Goal: Information Seeking & Learning: Learn about a topic

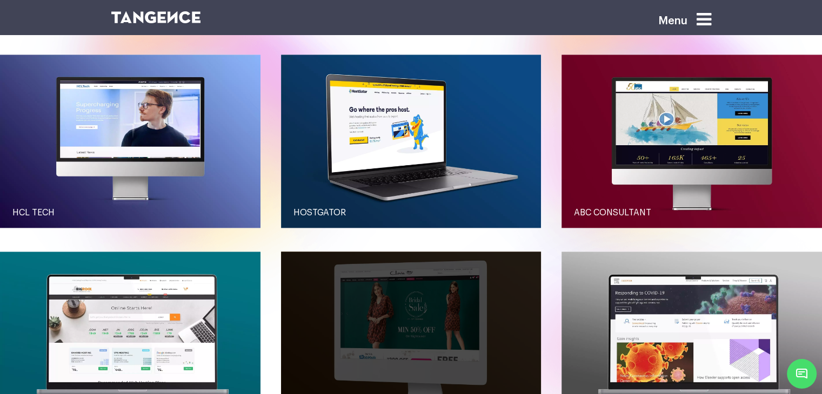
scroll to position [1026, 0]
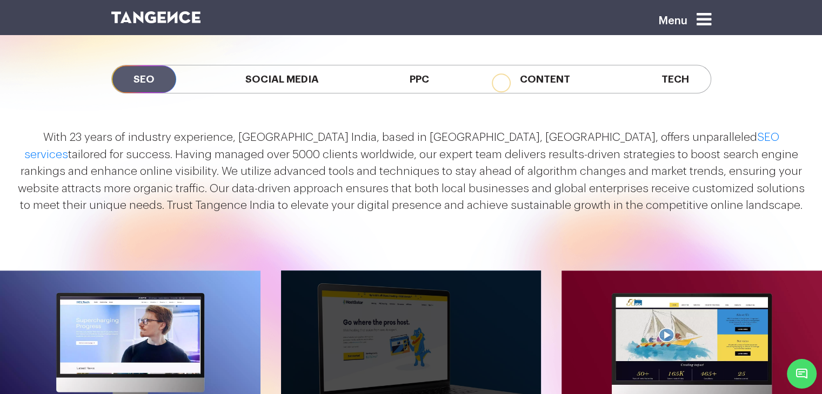
click at [363, 292] on link "button" at bounding box center [411, 357] width 260 height 173
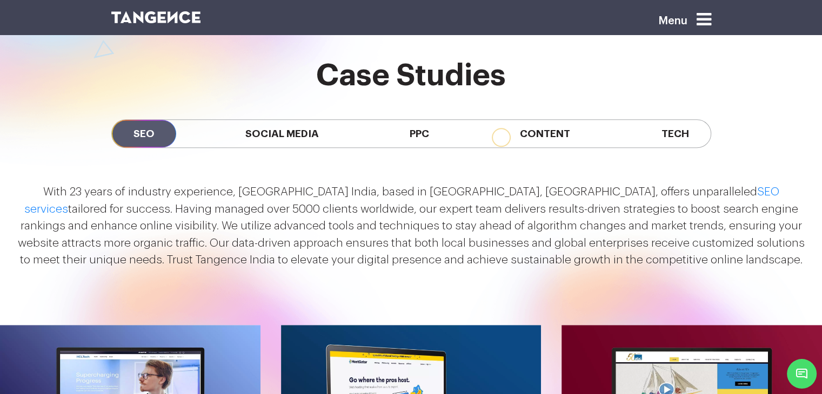
scroll to position [972, 0]
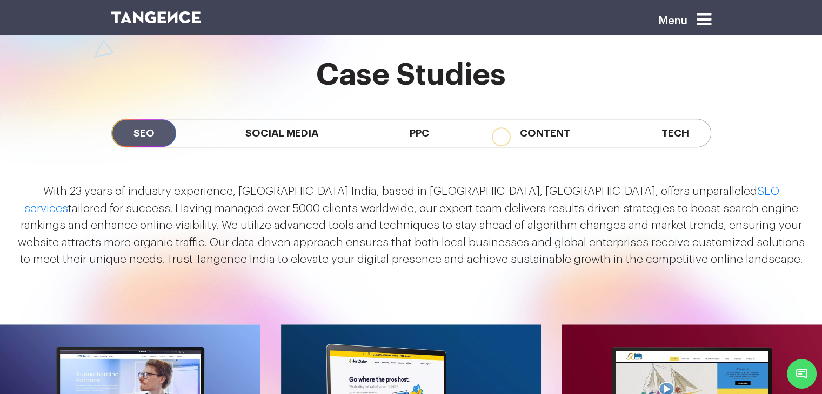
drag, startPoint x: 35, startPoint y: 104, endPoint x: 791, endPoint y: 194, distance: 762.2
click at [791, 194] on div "With 23 years of industry experience, Tangence India, based in Noida, Delhi NCR…" at bounding box center [411, 229] width 822 height 111
click at [357, 183] on p "With 23 years of industry experience, Tangence India, based in Noida, Delhi NCR…" at bounding box center [411, 225] width 795 height 85
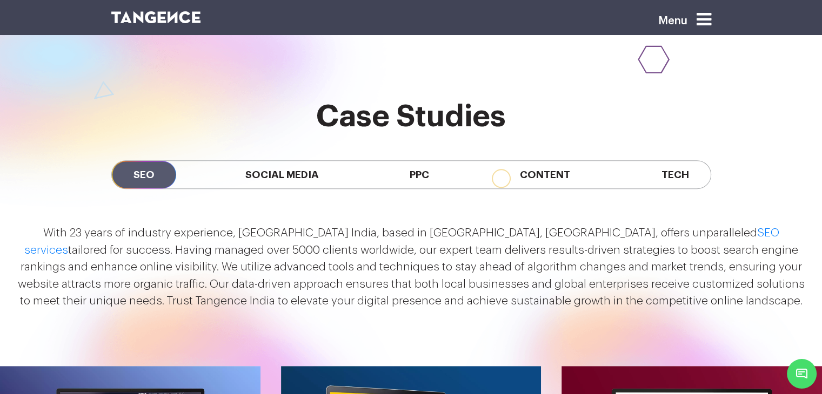
scroll to position [918, 0]
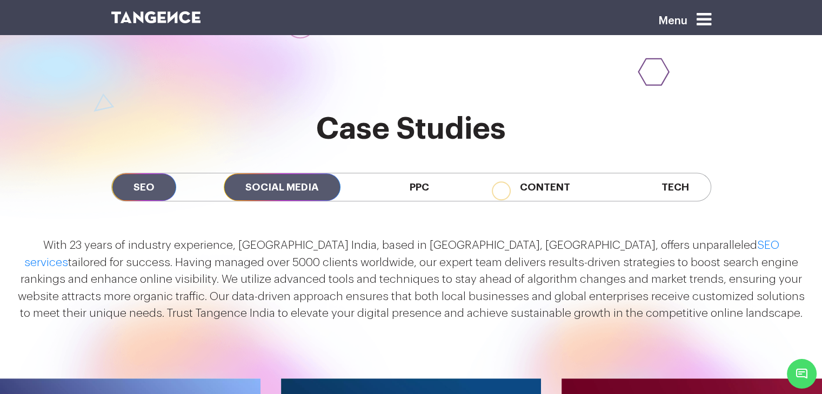
drag, startPoint x: 281, startPoint y: 115, endPoint x: 299, endPoint y: 114, distance: 18.4
click at [281, 173] on span "Social Media" at bounding box center [282, 187] width 117 height 28
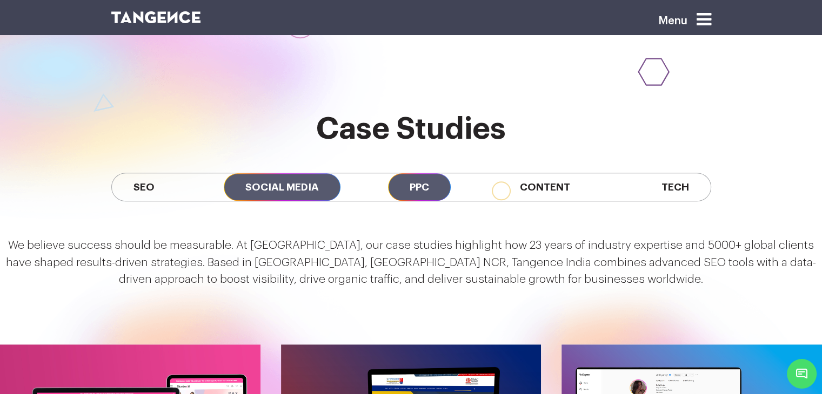
click at [429, 173] on span "PPC" at bounding box center [419, 187] width 63 height 28
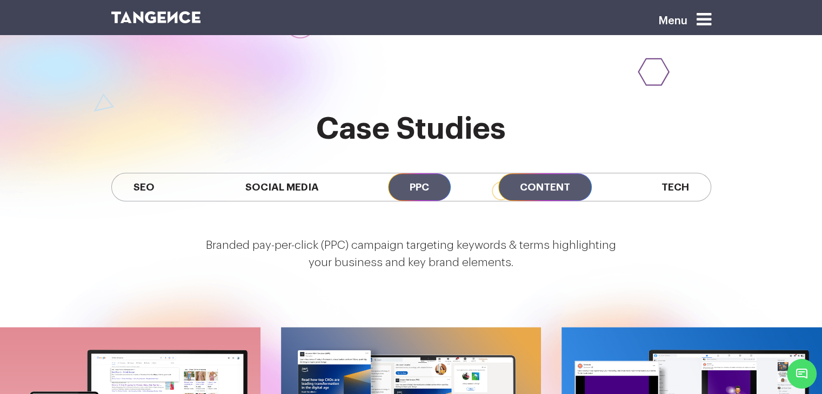
click at [514, 173] on span "Content" at bounding box center [544, 187] width 93 height 28
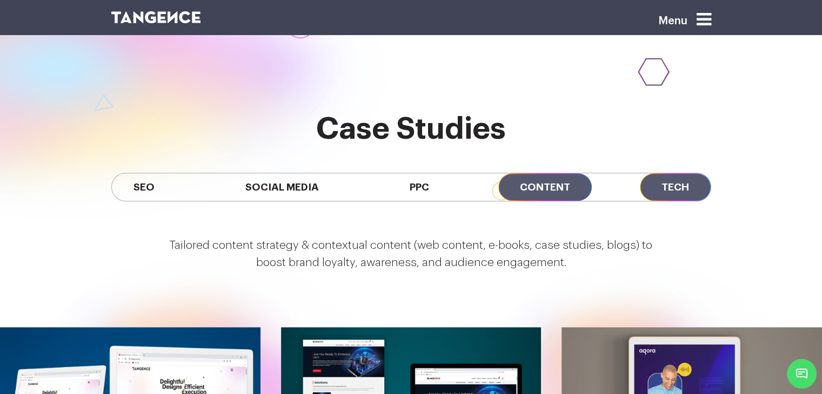
click at [686, 173] on span "Tech" at bounding box center [675, 187] width 71 height 28
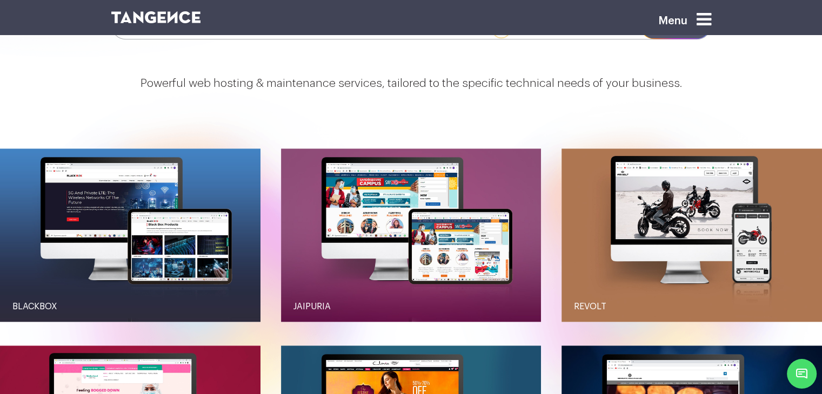
scroll to position [864, 0]
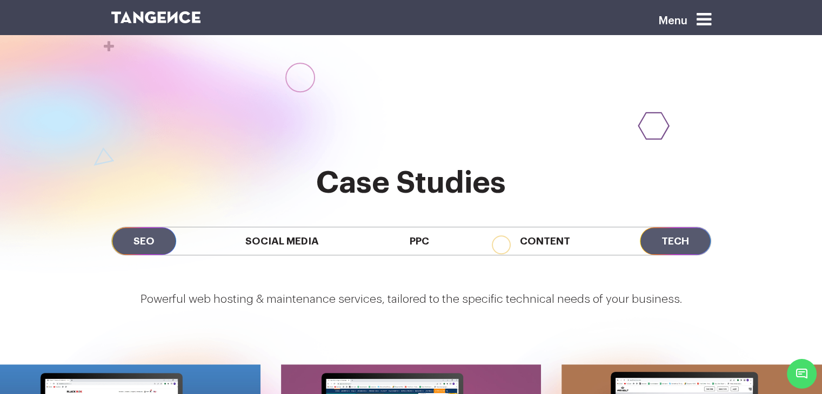
click at [139, 227] on span "SEO" at bounding box center [144, 241] width 64 height 28
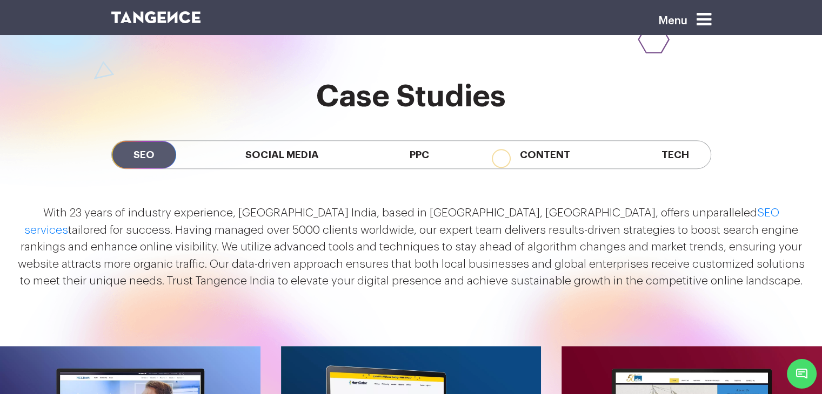
scroll to position [972, 0]
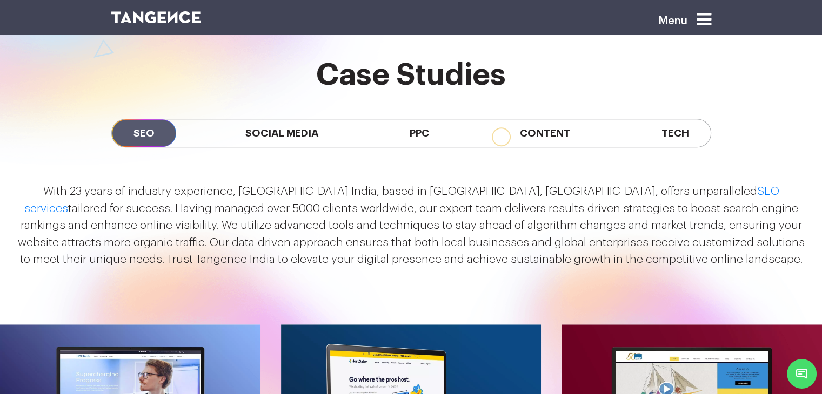
drag, startPoint x: 256, startPoint y: 50, endPoint x: 443, endPoint y: 37, distance: 187.4
click at [256, 119] on span "Social Media" at bounding box center [282, 133] width 117 height 28
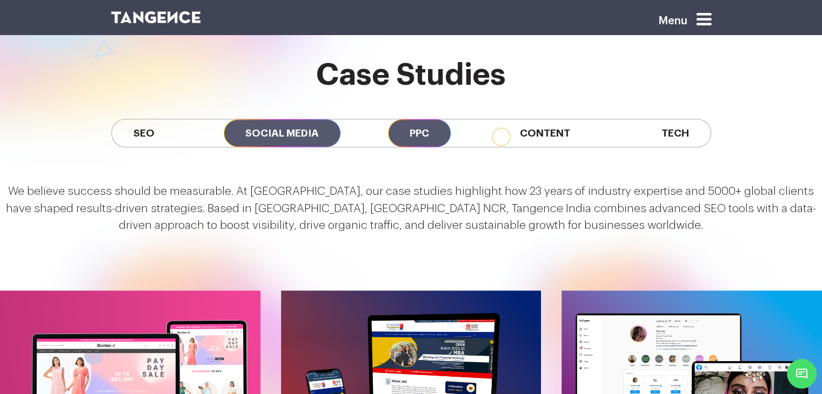
click at [408, 119] on span "PPC" at bounding box center [419, 133] width 63 height 28
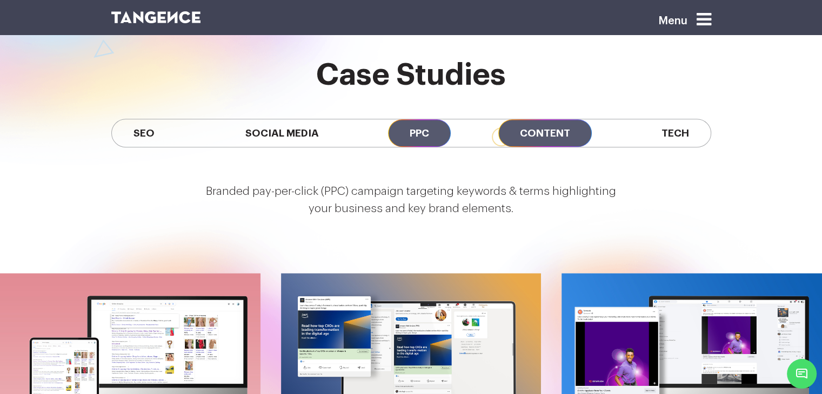
click at [529, 119] on span "Content" at bounding box center [544, 133] width 93 height 28
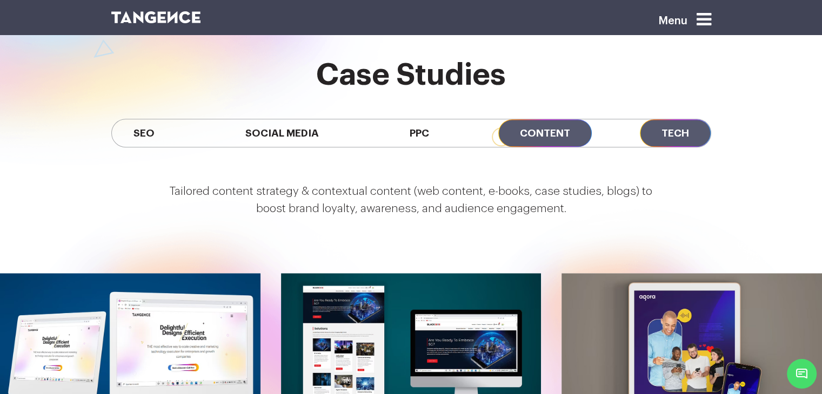
click at [687, 119] on span "Tech" at bounding box center [675, 133] width 71 height 28
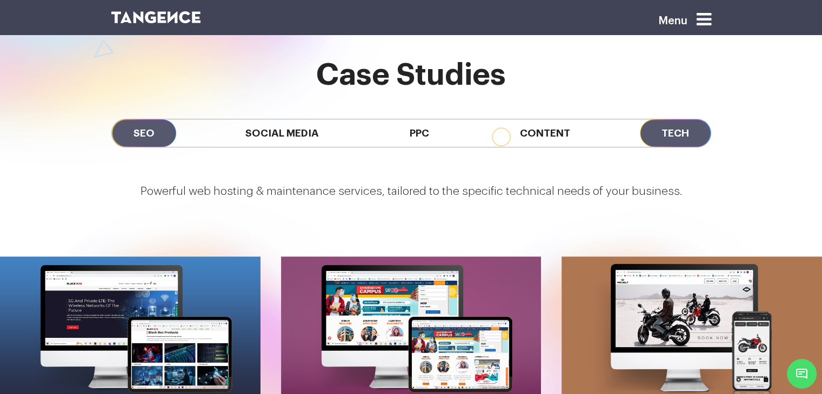
click at [145, 119] on span "SEO" at bounding box center [144, 133] width 64 height 28
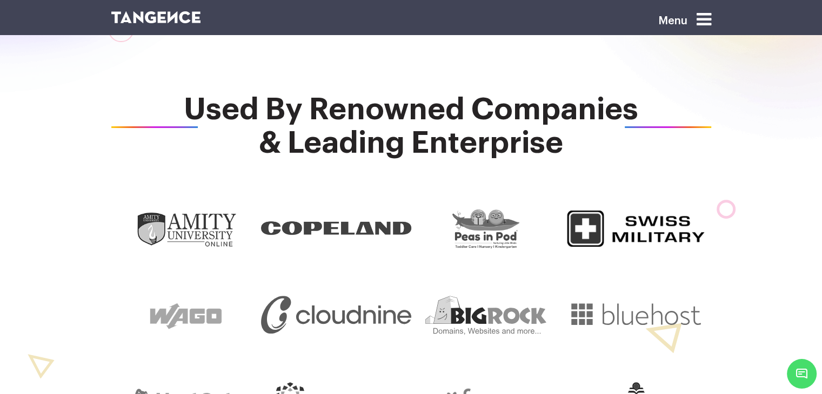
scroll to position [594, 0]
